Goal: Task Accomplishment & Management: Manage account settings

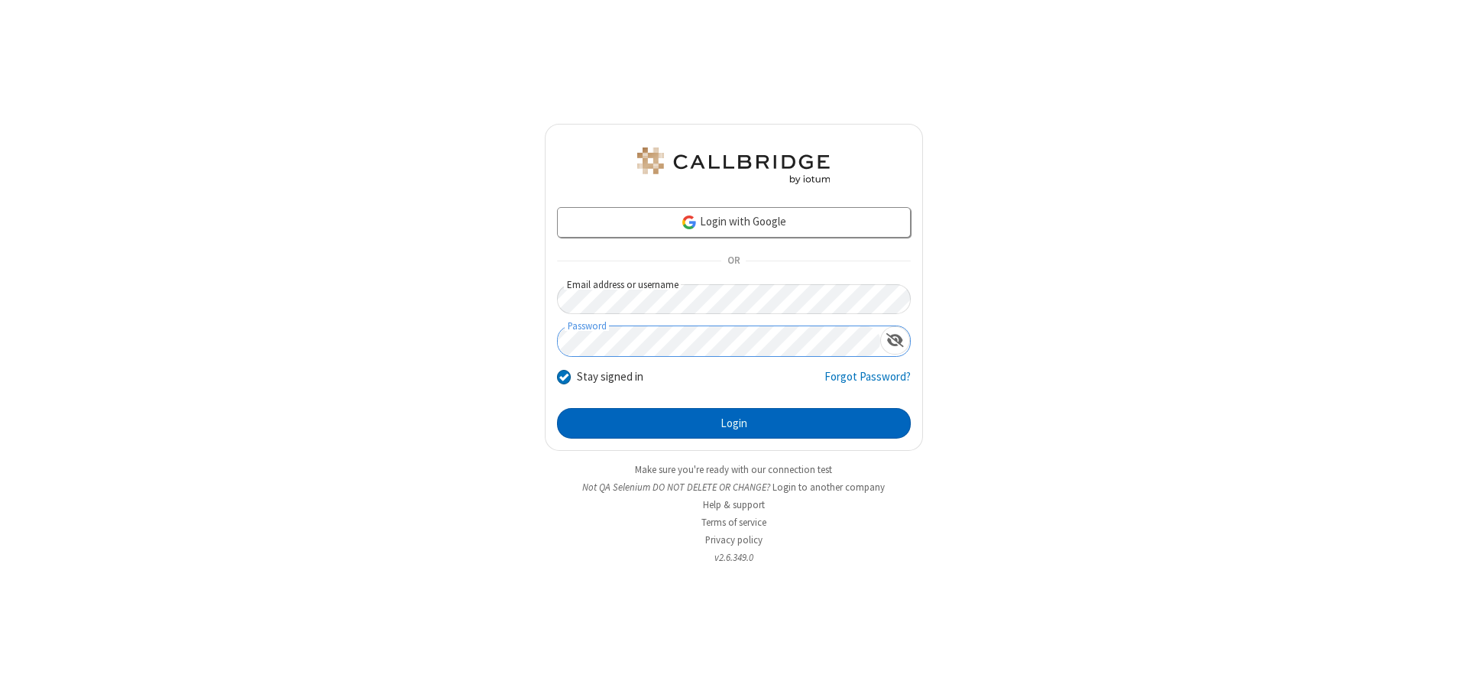
click at [734, 423] on button "Login" at bounding box center [734, 423] width 354 height 31
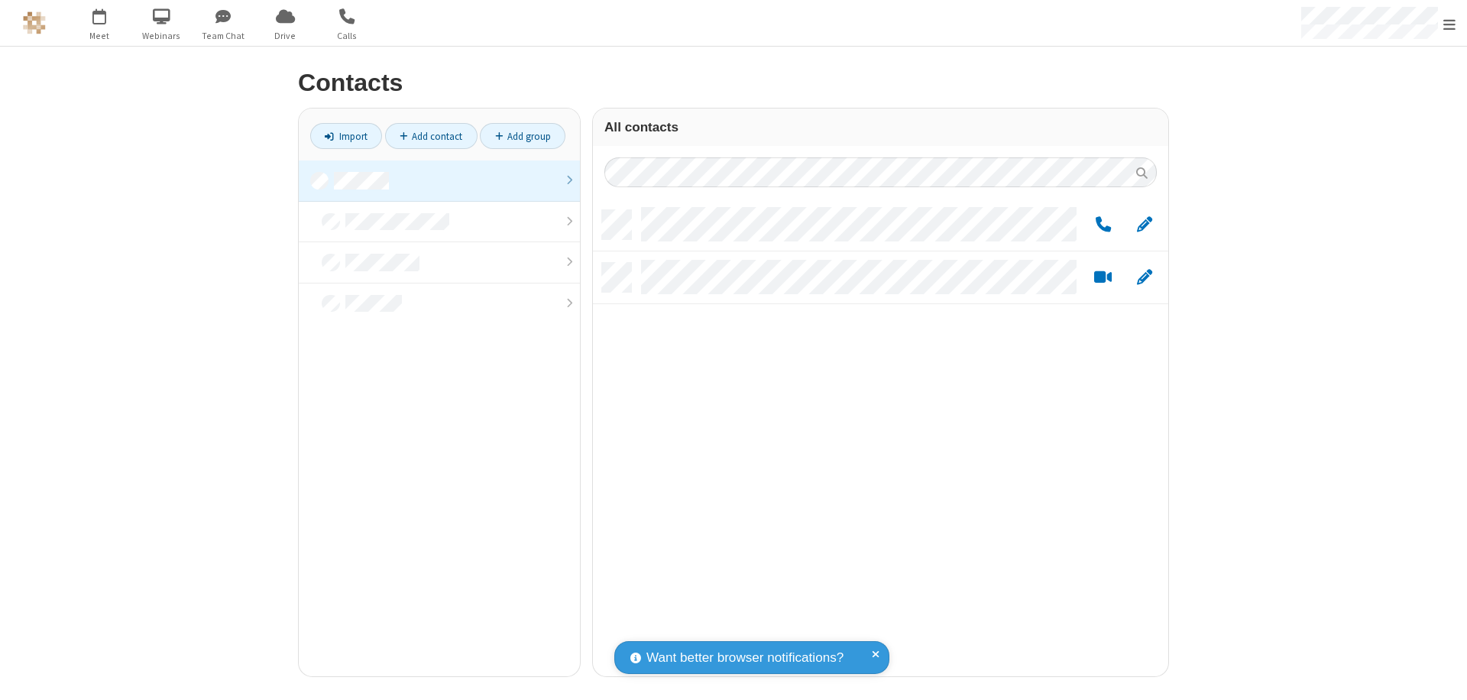
scroll to position [466, 564]
click at [439, 180] on link at bounding box center [439, 180] width 281 height 41
click at [523, 136] on link "Add group" at bounding box center [523, 136] width 86 height 26
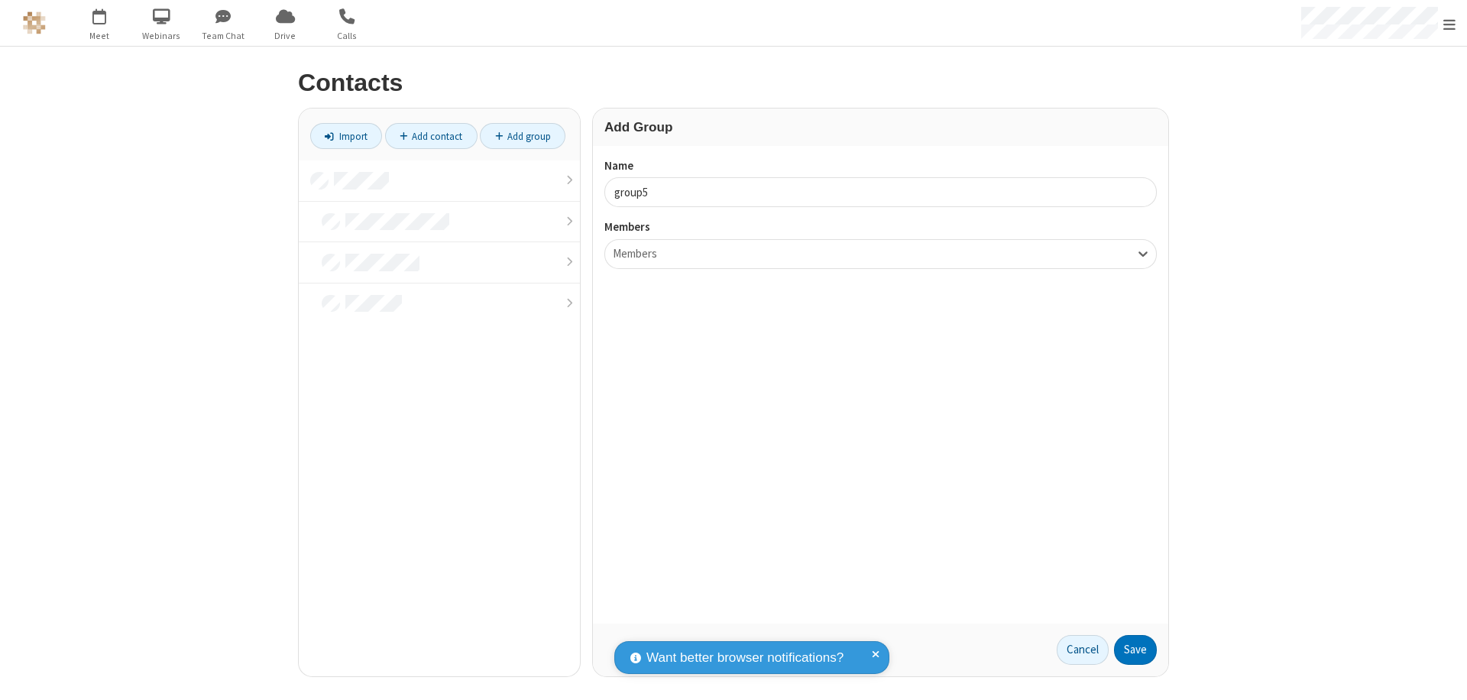
type input "group5"
type input "name22"
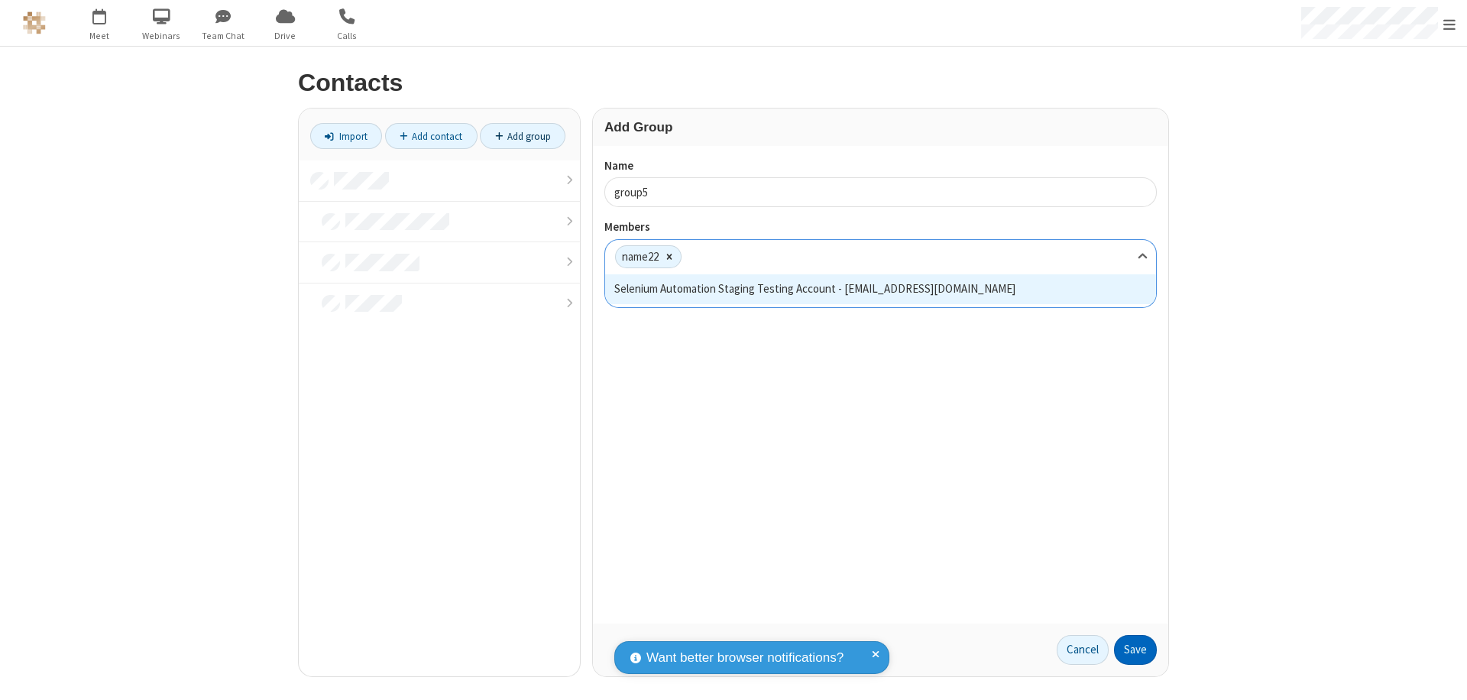
click at [1136, 650] on button "Save" at bounding box center [1135, 650] width 43 height 31
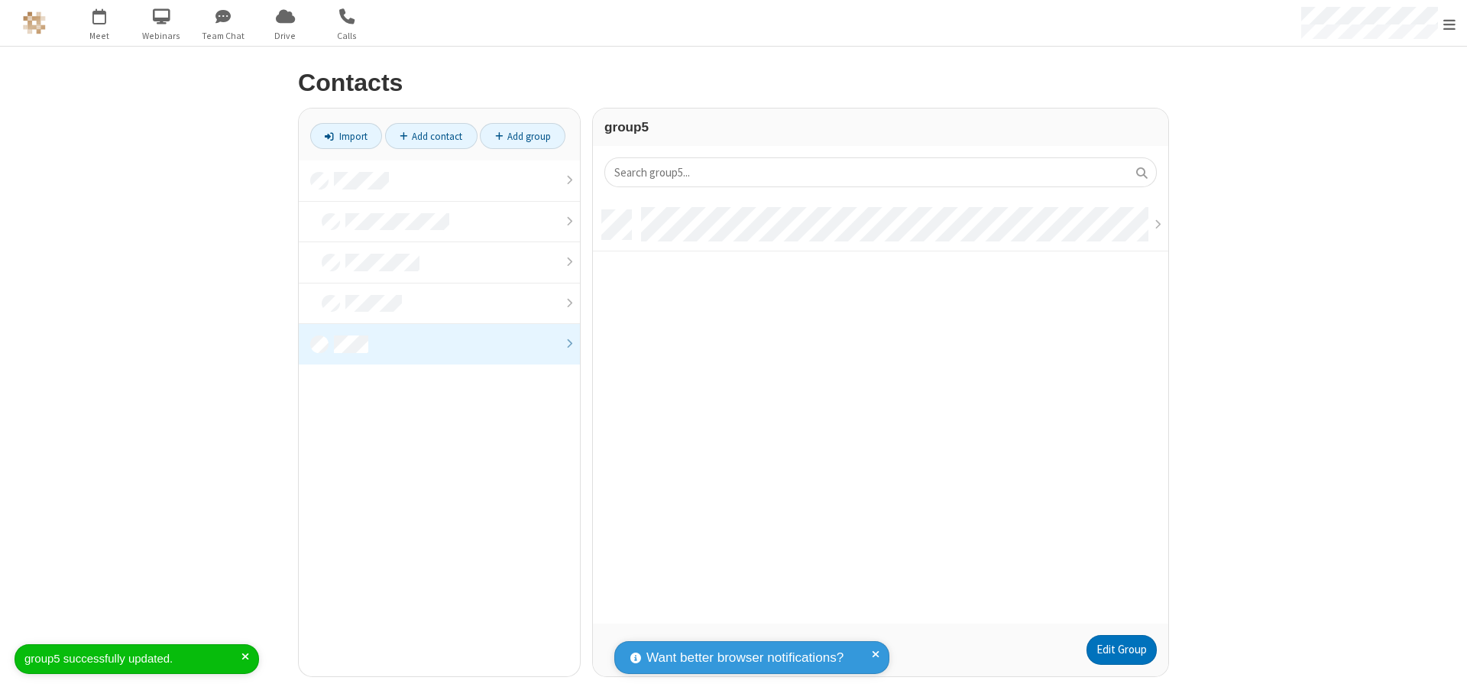
scroll to position [413, 564]
click at [1121, 650] on link "Edit Group" at bounding box center [1122, 650] width 70 height 31
